Goal: Task Accomplishment & Management: Use online tool/utility

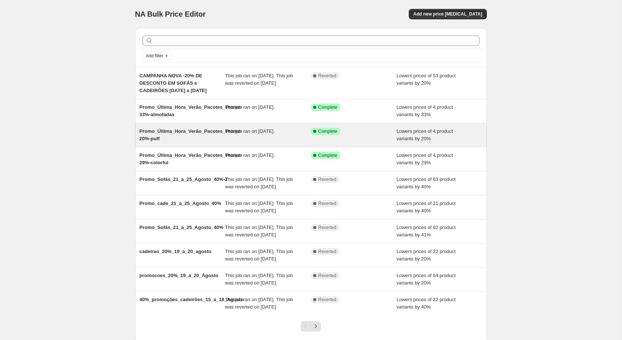
click at [275, 134] on span "This job ran on [DATE]." at bounding box center [250, 131] width 50 height 6
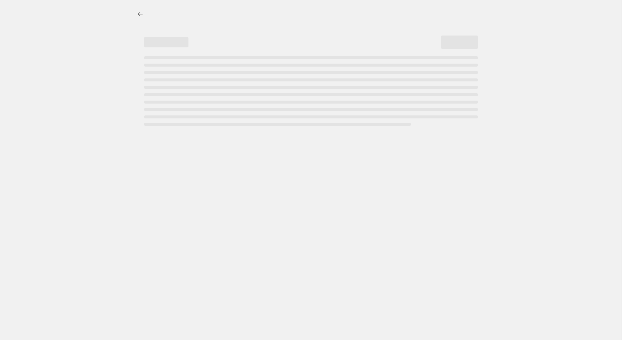
select select "percentage"
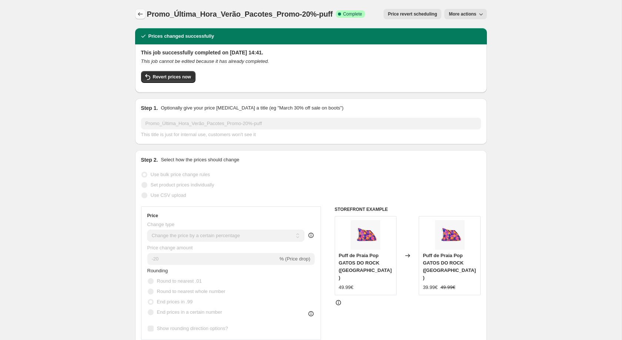
click at [141, 15] on icon "Price change jobs" at bounding box center [140, 13] width 7 height 7
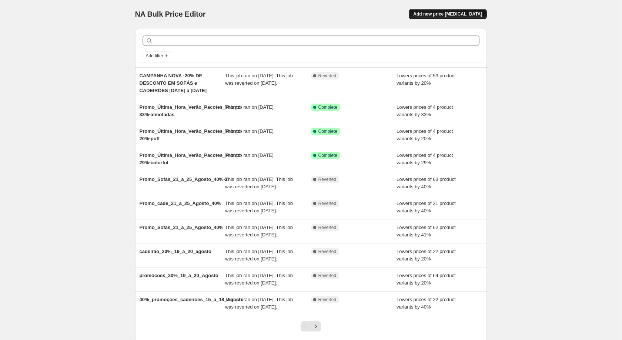
click at [432, 18] on button "Add new price [MEDICAL_DATA]" at bounding box center [447, 14] width 78 height 10
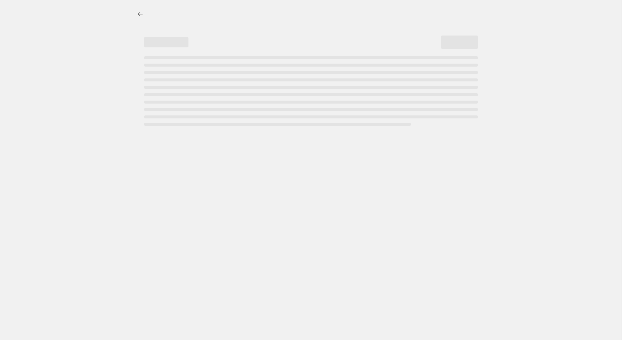
select select "percentage"
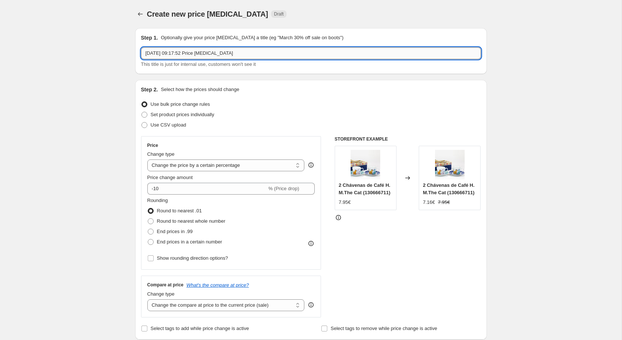
click at [225, 53] on input "[DATE] 09:17:52 Price [MEDICAL_DATA]" at bounding box center [311, 53] width 340 height 12
paste input "CAMPANHA NOVA ATÉ -40% DE DESCONTO EM SOFÁS e CADEIRÕES [DATE] a [DATE]"
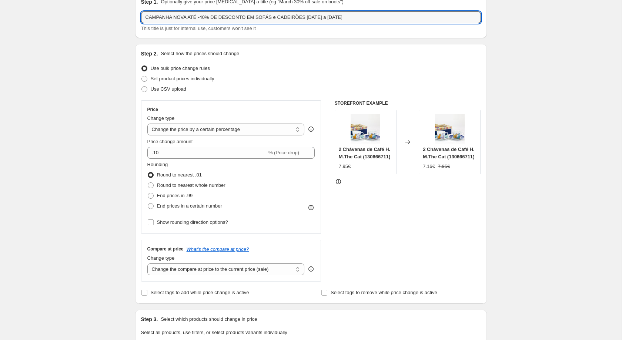
scroll to position [61, 0]
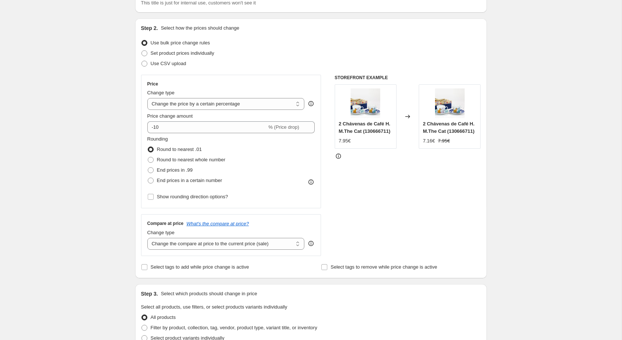
type input "CAMPANHA NOVA ATÉ -40% DE DESCONTO EM SOFÁS e CADEIRÕES [DATE] a [DATE]"
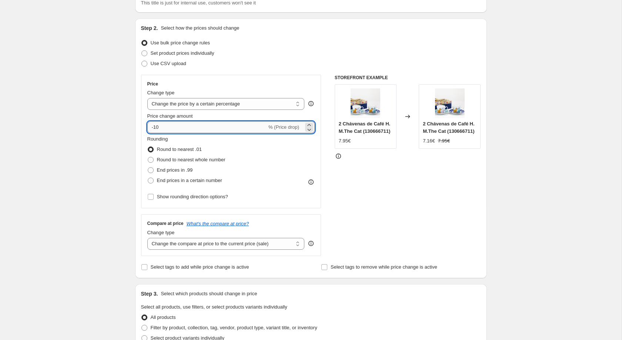
click at [189, 130] on input "-10" at bounding box center [207, 127] width 120 height 12
type input "-1"
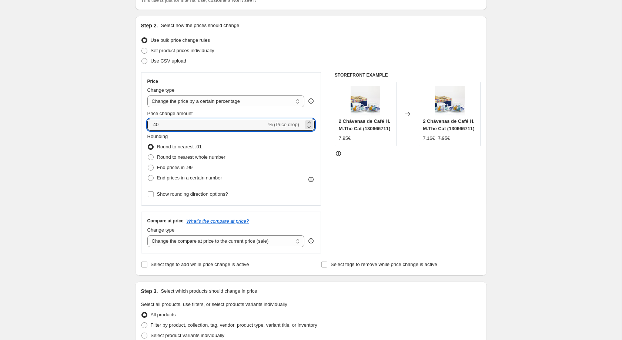
scroll to position [66, 0]
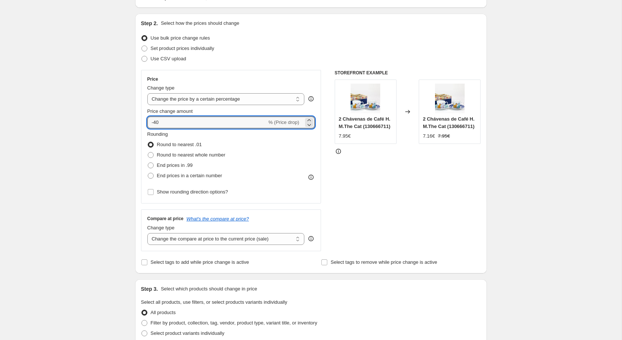
type input "-40"
click at [68, 154] on div "Create new price [MEDICAL_DATA]. This page is ready Create new price [MEDICAL_D…" at bounding box center [310, 304] width 621 height 740
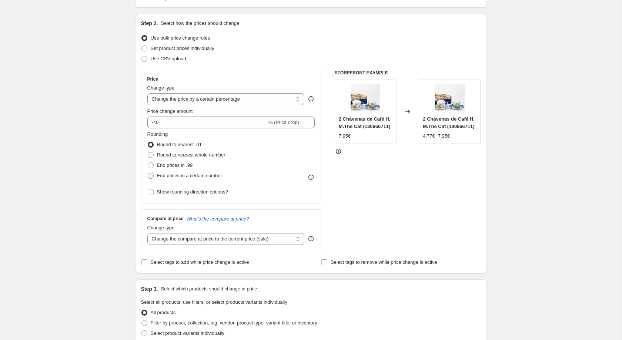
click at [148, 176] on span at bounding box center [151, 176] width 6 height 6
click at [148, 173] on input "End prices in a certain number" at bounding box center [148, 173] width 0 height 0
radio input "true"
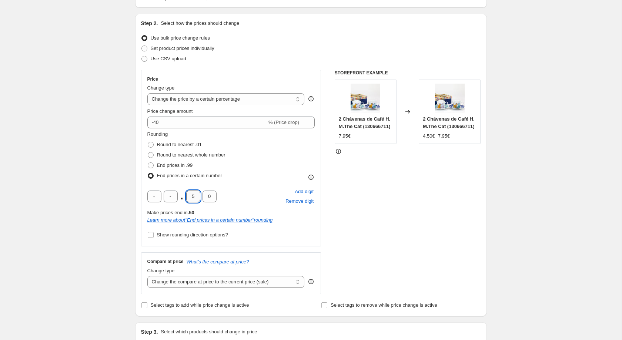
drag, startPoint x: 193, startPoint y: 202, endPoint x: 188, endPoint y: 202, distance: 4.8
click at [190, 202] on input "5" at bounding box center [193, 197] width 14 height 12
type input "4"
click at [80, 193] on div "Create new price [MEDICAL_DATA]. This page is ready Create new price [MEDICAL_D…" at bounding box center [310, 325] width 621 height 782
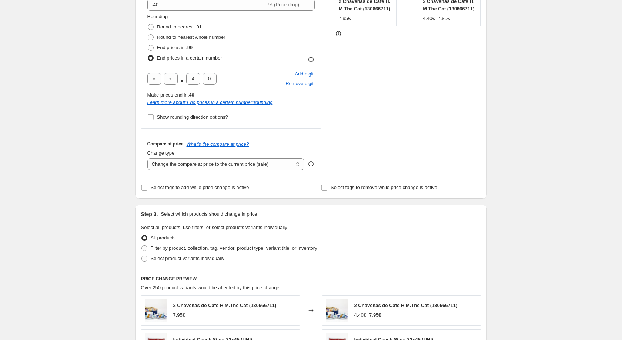
scroll to position [313, 0]
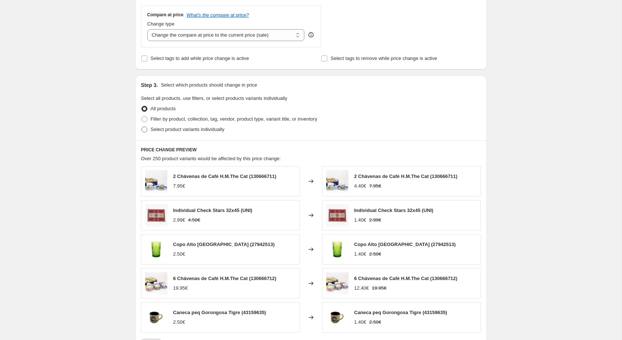
click at [184, 132] on span "Select product variants individually" at bounding box center [188, 130] width 74 height 6
click at [142, 127] on input "Select product variants individually" at bounding box center [141, 127] width 0 height 0
radio input "true"
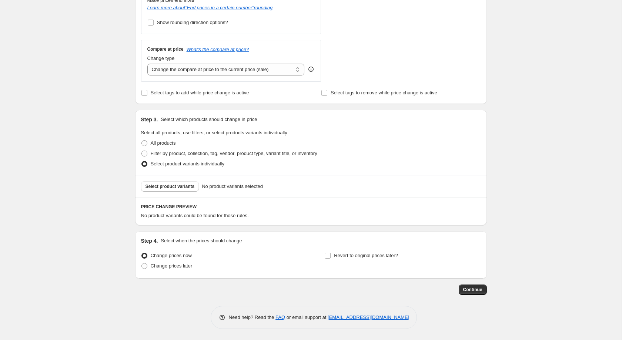
scroll to position [283, 0]
click at [178, 260] on label "Change prices now" at bounding box center [166, 255] width 51 height 10
click at [142, 253] on input "Change prices now" at bounding box center [141, 253] width 0 height 0
click at [329, 255] on input "Revert to original prices later?" at bounding box center [327, 256] width 6 height 6
checkbox input "true"
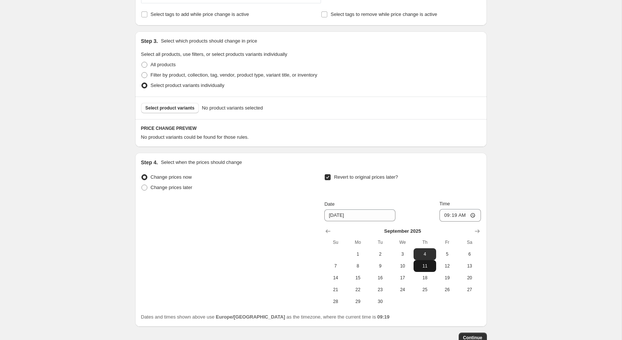
scroll to position [359, 0]
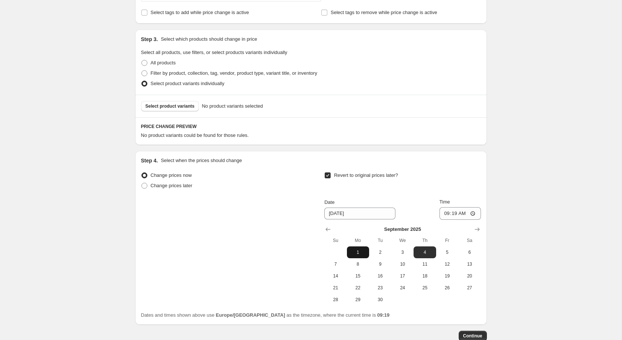
click at [360, 254] on span "1" at bounding box center [358, 252] width 16 height 6
type input "[DATE]"
click at [453, 220] on input "09:19" at bounding box center [459, 213] width 41 height 13
type input "23:59"
click at [188, 109] on span "Select product variants" at bounding box center [169, 106] width 49 height 6
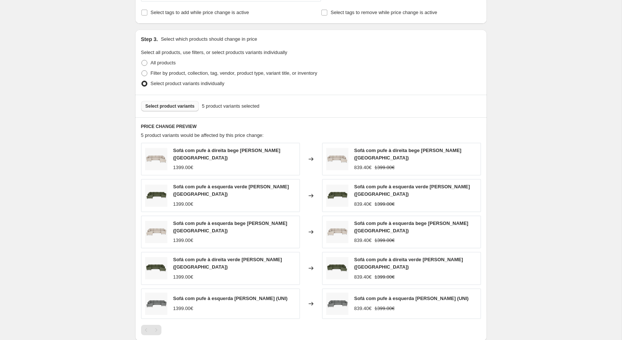
click at [182, 109] on span "Select product variants" at bounding box center [169, 106] width 49 height 6
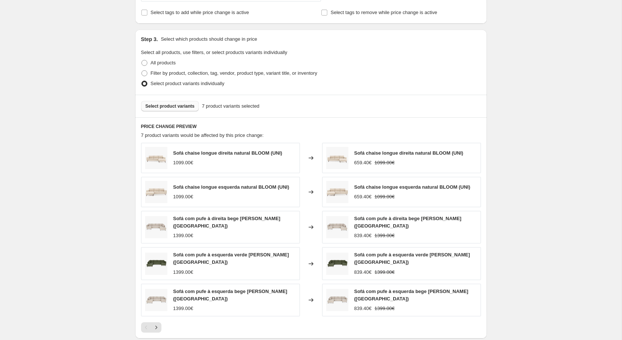
click at [191, 106] on button "Select product variants" at bounding box center [170, 106] width 58 height 10
click at [177, 109] on span "Select product variants" at bounding box center [169, 106] width 49 height 6
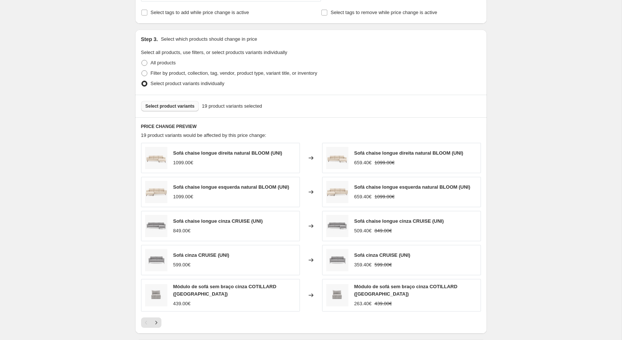
click at [192, 111] on button "Select product variants" at bounding box center [170, 106] width 58 height 10
click at [175, 109] on span "Select product variants" at bounding box center [169, 106] width 49 height 6
click at [191, 111] on button "Select product variants" at bounding box center [170, 106] width 58 height 10
click at [164, 109] on span "Select product variants" at bounding box center [169, 106] width 49 height 6
click at [170, 117] on div "Select product variants 33 product variants selected" at bounding box center [310, 106] width 351 height 23
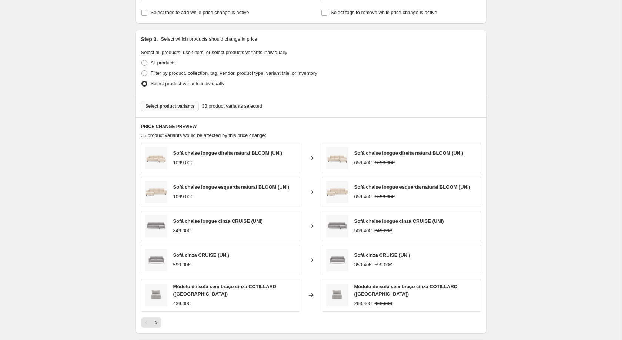
click at [172, 109] on span "Select product variants" at bounding box center [169, 106] width 49 height 6
click at [178, 109] on span "Select product variants" at bounding box center [169, 106] width 49 height 6
click at [171, 109] on span "Select product variants" at bounding box center [169, 106] width 49 height 6
click at [188, 103] on div "Select product variants 42 product variants selected" at bounding box center [310, 106] width 351 height 23
click at [186, 108] on span "Select product variants" at bounding box center [169, 106] width 49 height 6
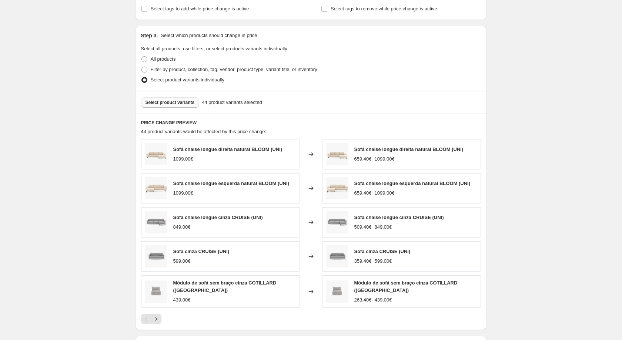
scroll to position [364, 0]
click at [186, 112] on div "Select product variants 44 product variants selected" at bounding box center [310, 101] width 351 height 23
click at [188, 104] on span "Select product variants" at bounding box center [169, 101] width 49 height 6
click at [192, 97] on div "Select product variants 49 product variants selected" at bounding box center [310, 101] width 351 height 23
click at [191, 102] on button "Select product variants" at bounding box center [170, 101] width 58 height 10
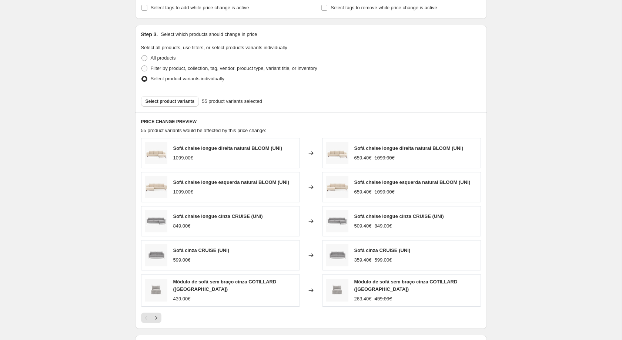
click at [169, 100] on div "Select product variants 55 product variants selected" at bounding box center [310, 101] width 351 height 23
click at [168, 103] on span "Select product variants" at bounding box center [169, 101] width 49 height 6
click at [181, 104] on span "Select product variants" at bounding box center [169, 101] width 49 height 6
click at [185, 98] on div "Select product variants 61 product variants selected" at bounding box center [310, 101] width 351 height 23
click at [184, 104] on span "Select product variants" at bounding box center [169, 101] width 49 height 6
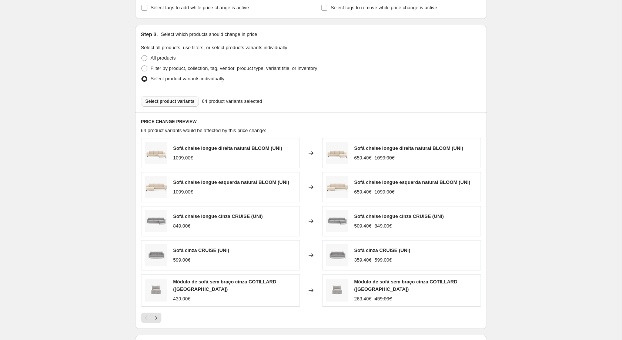
click at [152, 103] on span "Select product variants" at bounding box center [169, 101] width 49 height 6
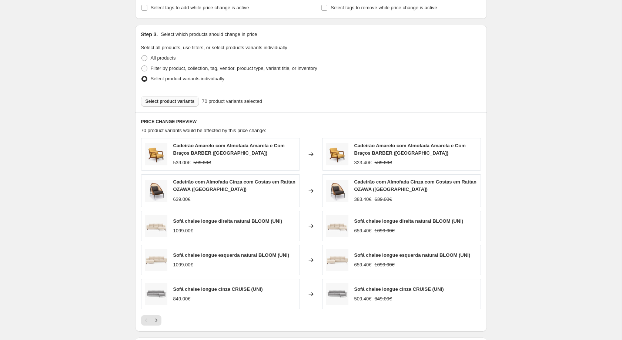
click at [156, 101] on button "Select product variants" at bounding box center [170, 101] width 58 height 10
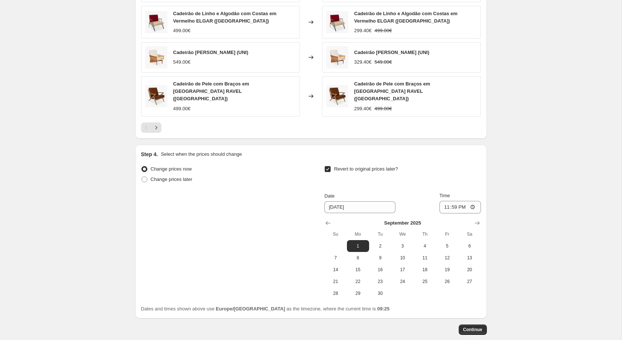
scroll to position [570, 0]
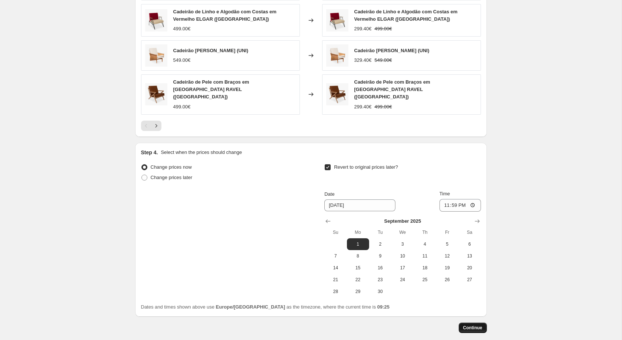
click at [476, 325] on span "Continue" at bounding box center [472, 328] width 19 height 6
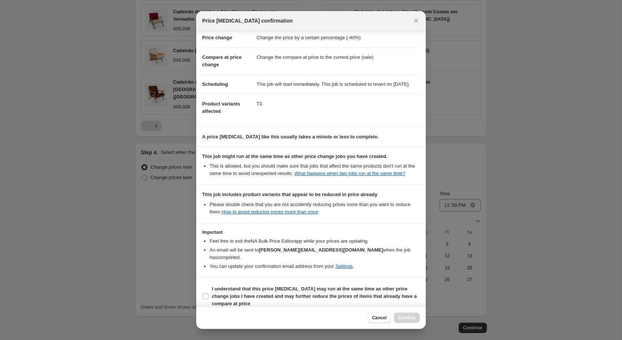
scroll to position [24, 0]
click at [334, 291] on span "I understand that this price [MEDICAL_DATA] may run at the same time as other p…" at bounding box center [316, 295] width 208 height 22
click at [208, 292] on input "I understand that this price [MEDICAL_DATA] may run at the same time as other p…" at bounding box center [205, 295] width 6 height 6
checkbox input "true"
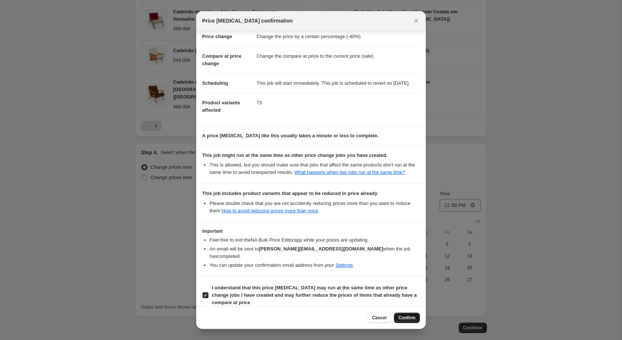
click at [415, 321] on button "Confirm" at bounding box center [407, 318] width 26 height 10
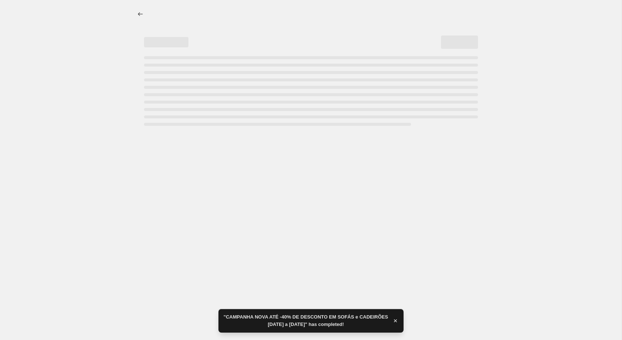
select select "percentage"
